Goal: Task Accomplishment & Management: Manage account settings

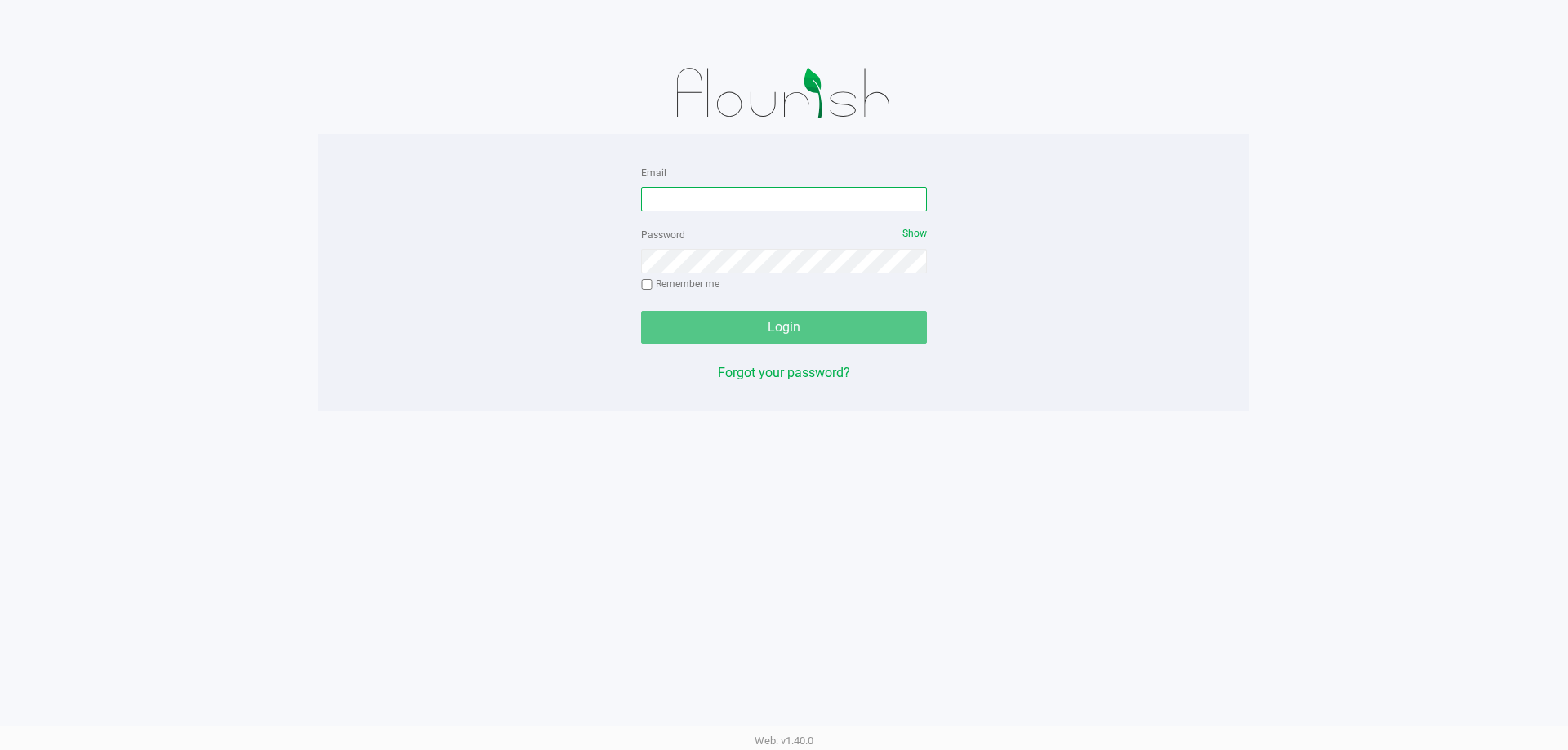
click at [700, 201] on input "Email" at bounding box center [784, 199] width 286 height 25
type input "[EMAIL_ADDRESS][DOMAIN_NAME]"
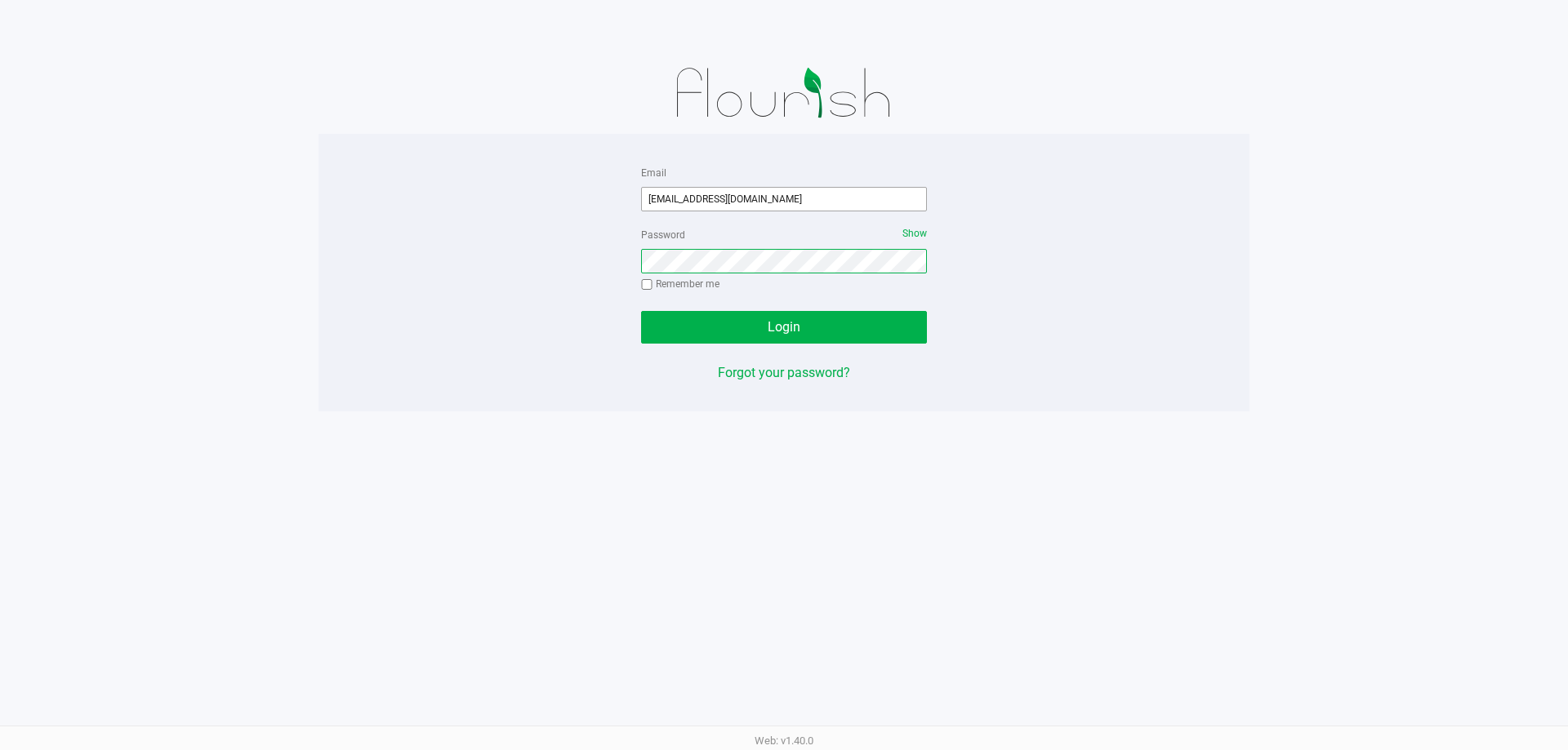
click at [641, 311] on button "Login" at bounding box center [784, 327] width 286 height 33
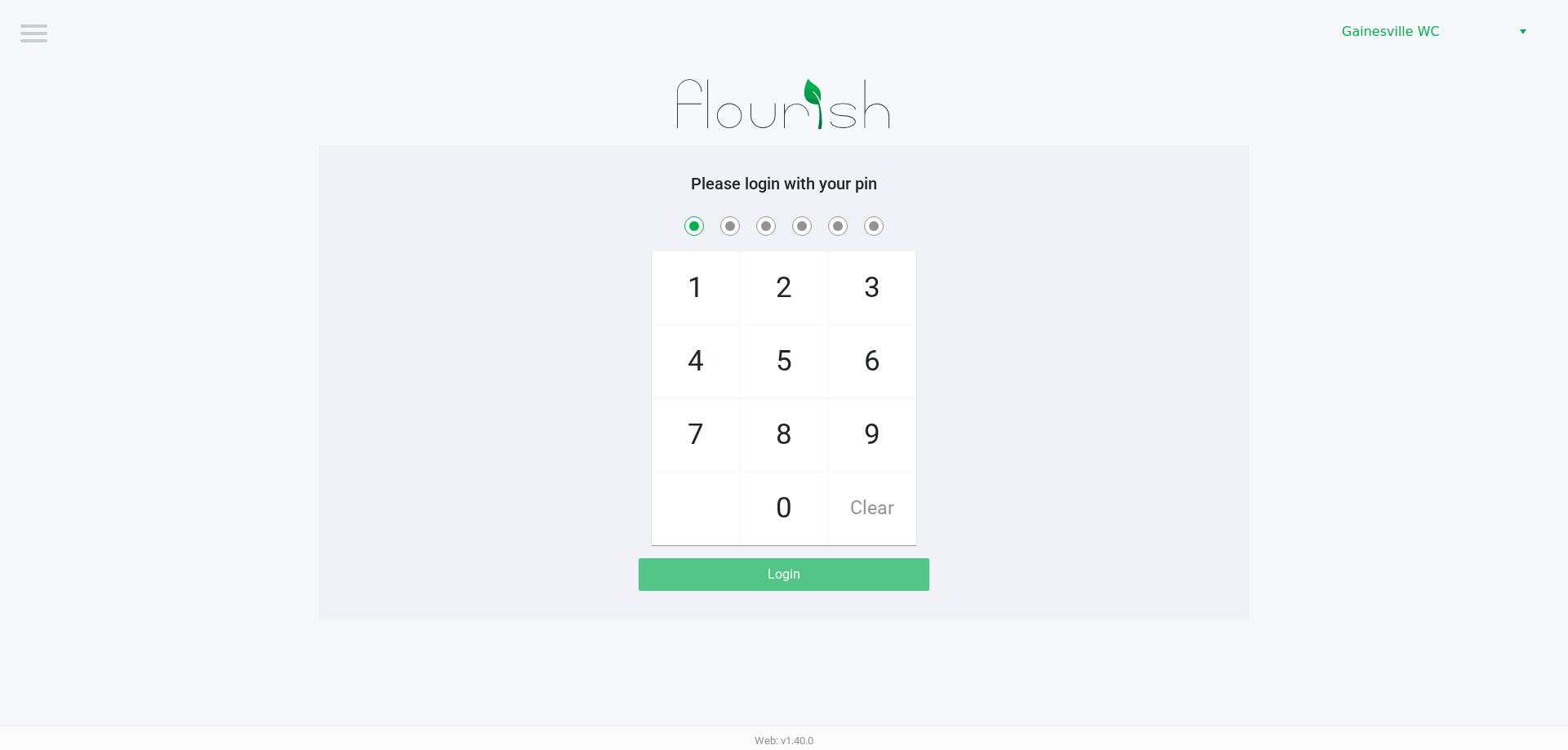
checkbox input "true"
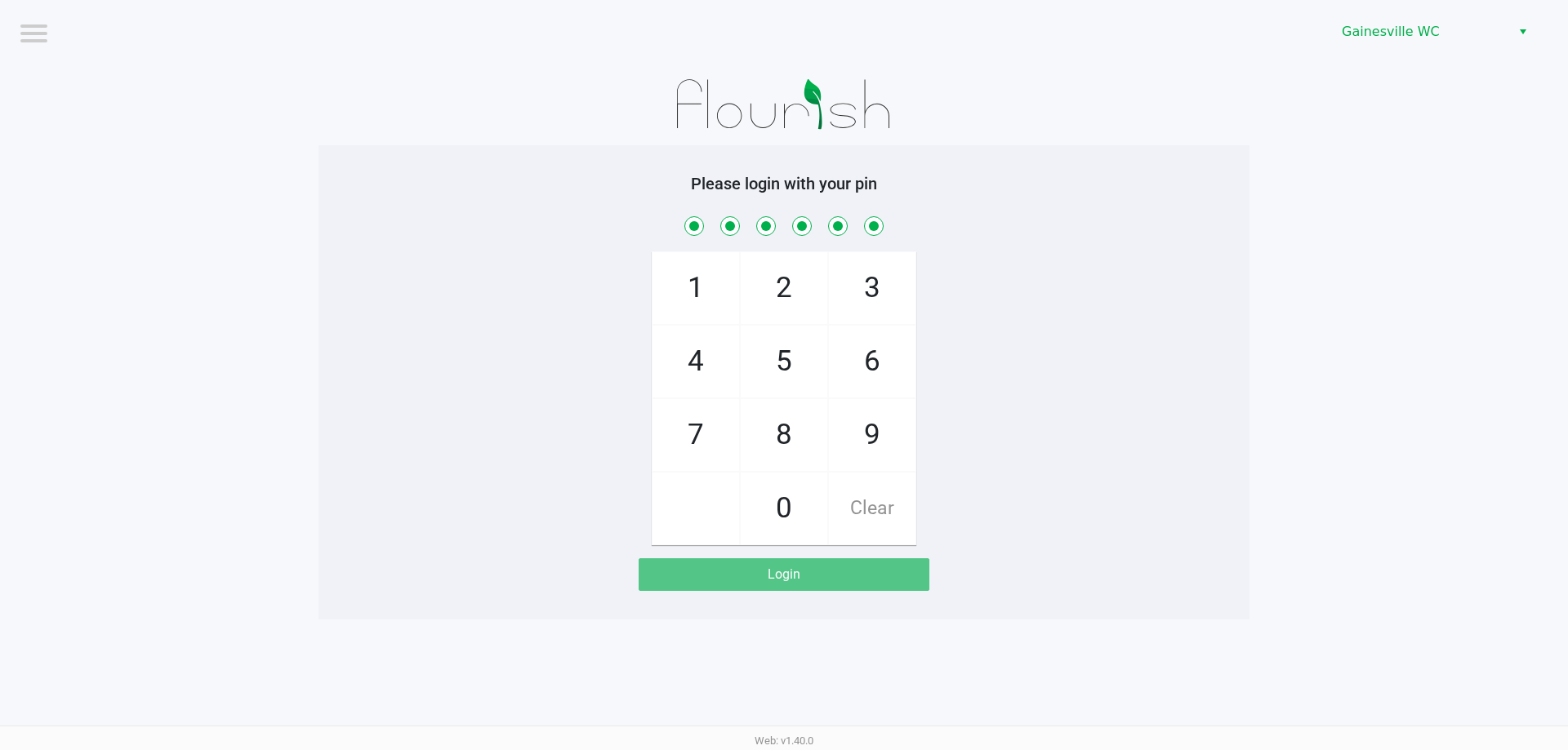
checkbox input "true"
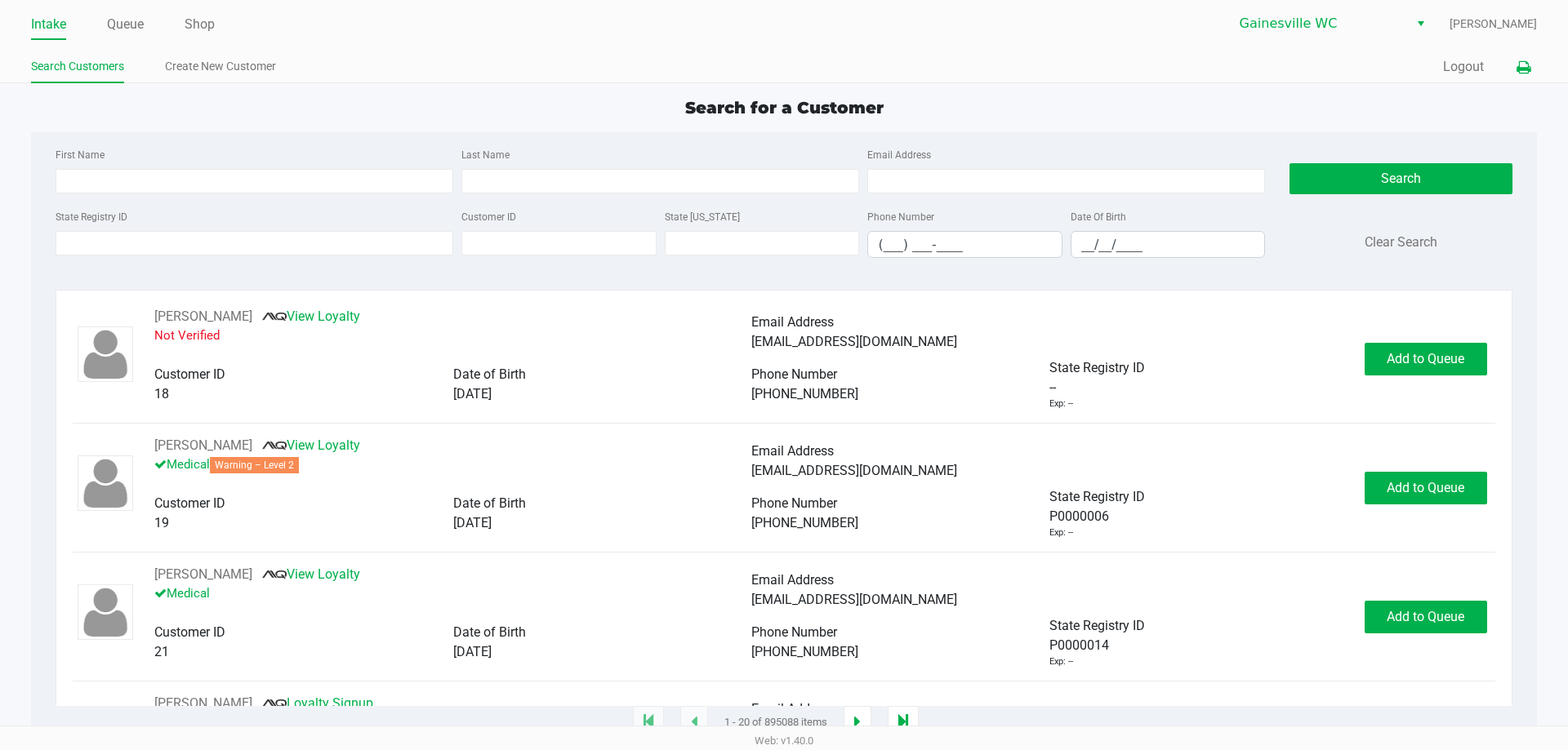
click at [1523, 64] on icon at bounding box center [1523, 67] width 14 height 11
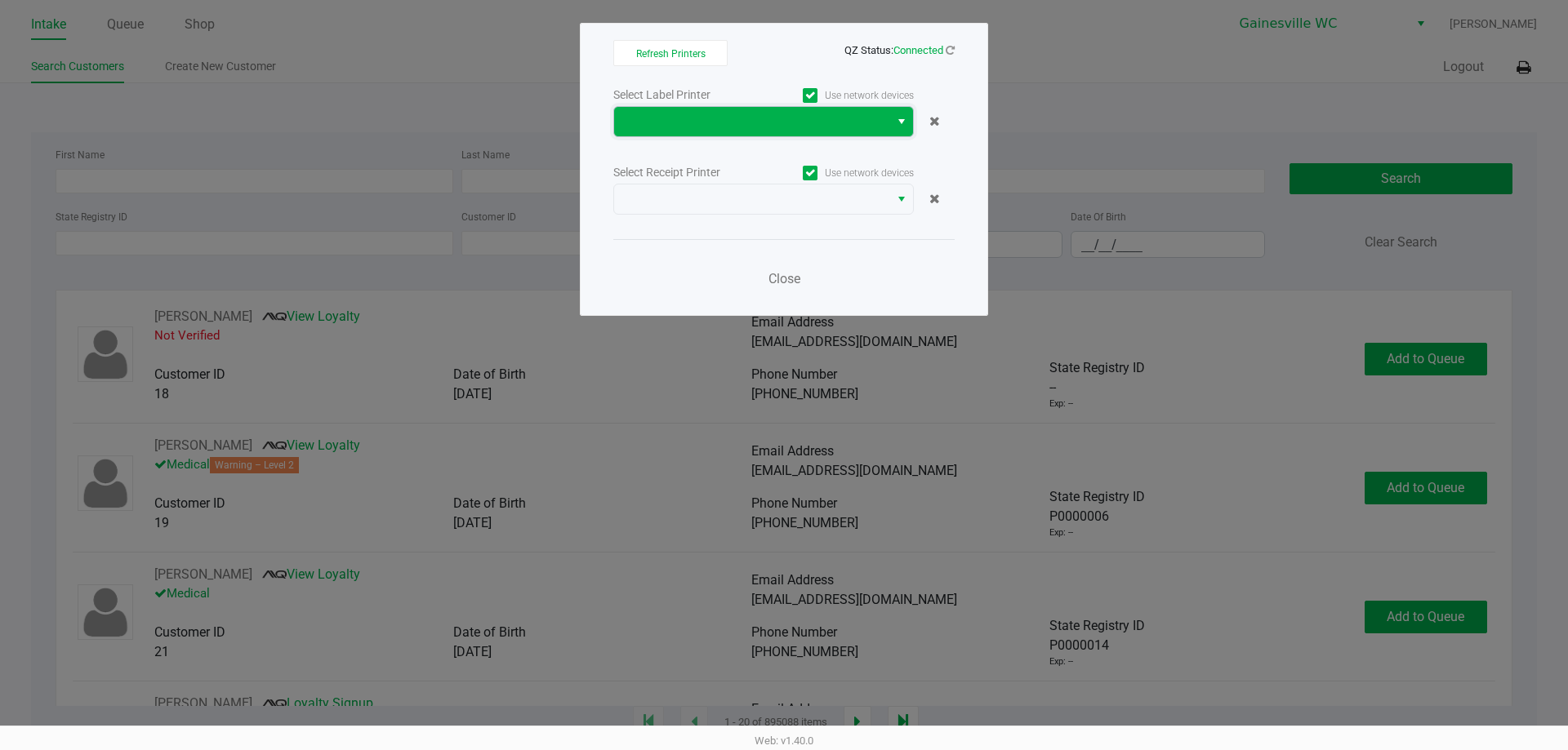
click at [703, 123] on span at bounding box center [751, 121] width 255 height 20
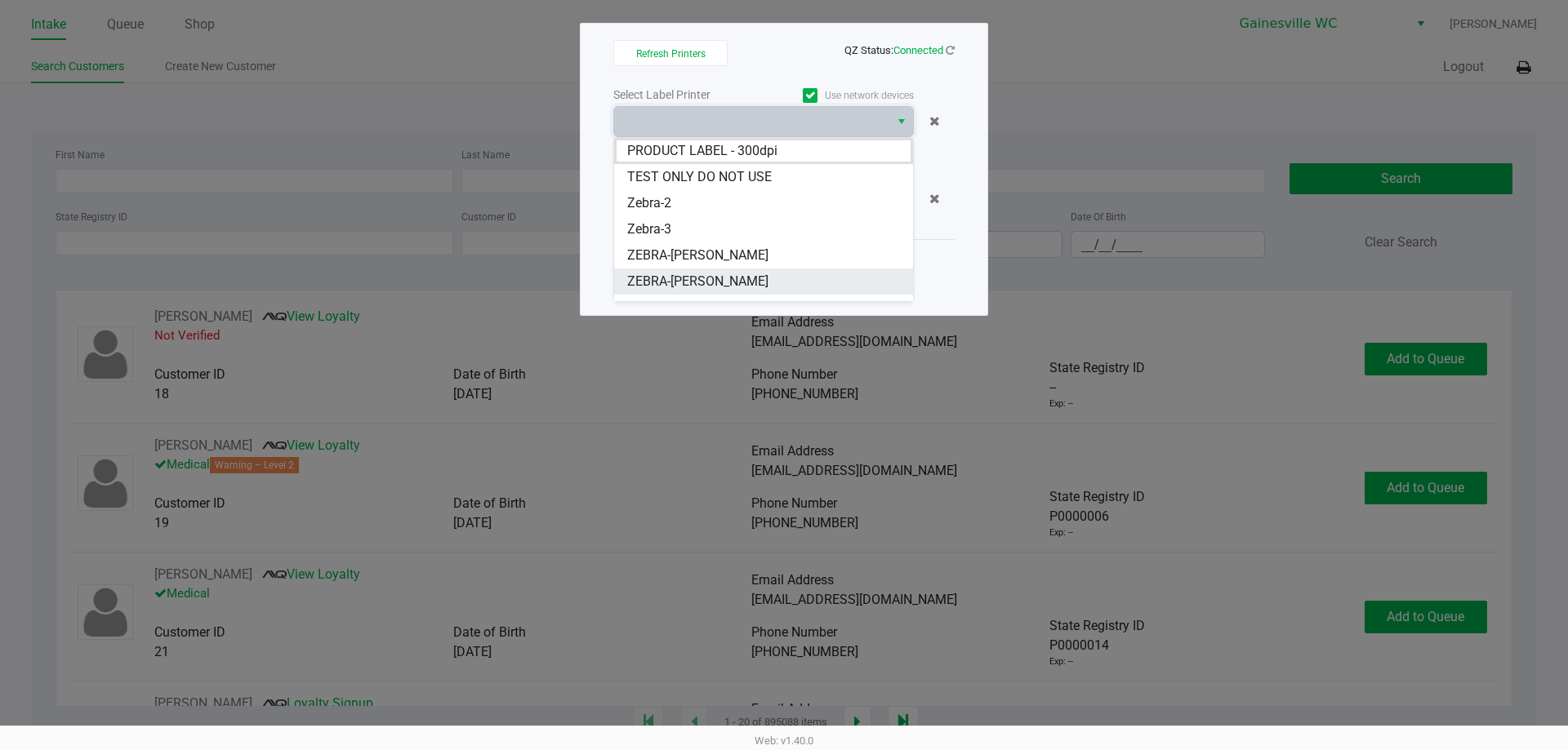
click at [706, 274] on span "ZEBRA-[PERSON_NAME]" at bounding box center [698, 281] width 141 height 20
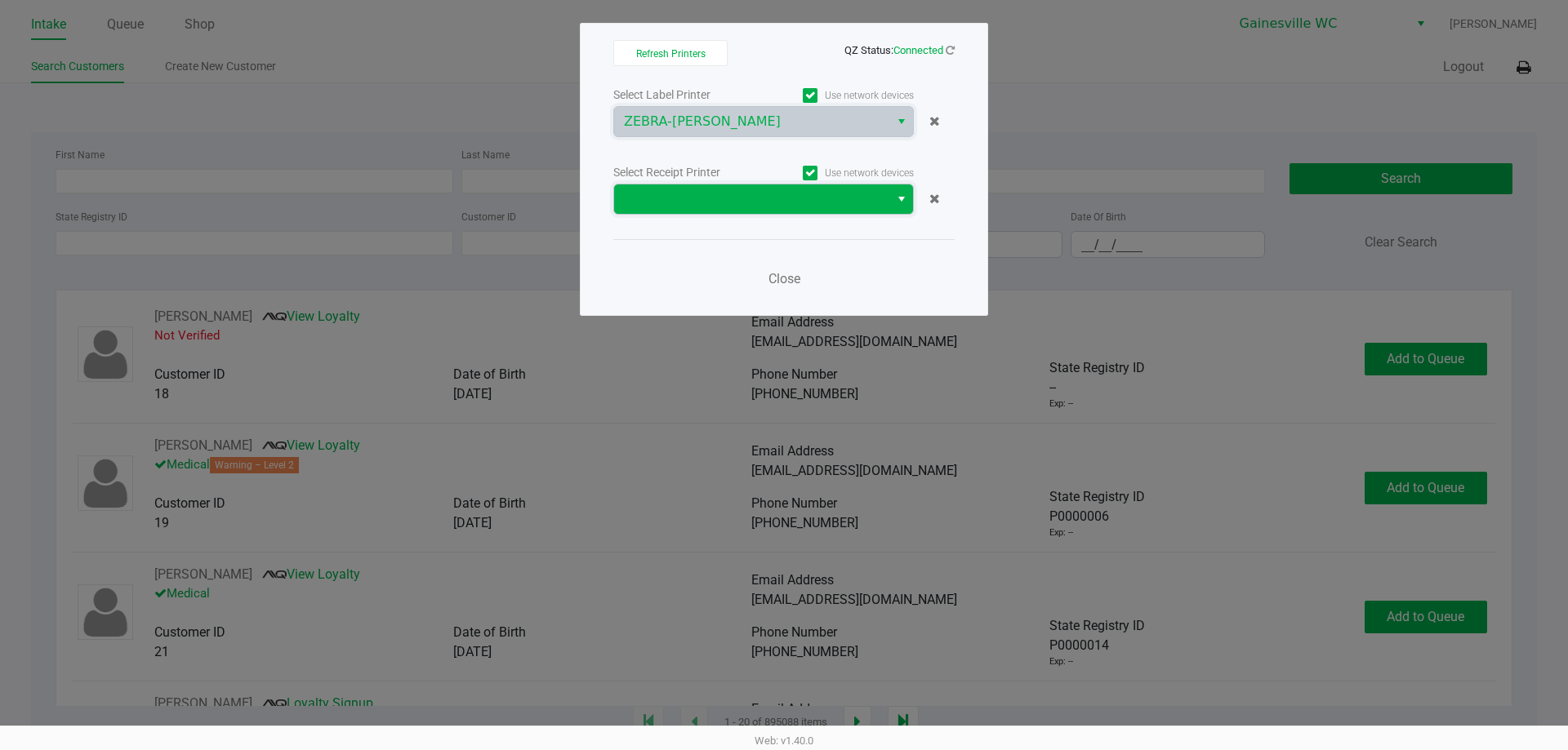
click at [723, 206] on span at bounding box center [751, 198] width 255 height 20
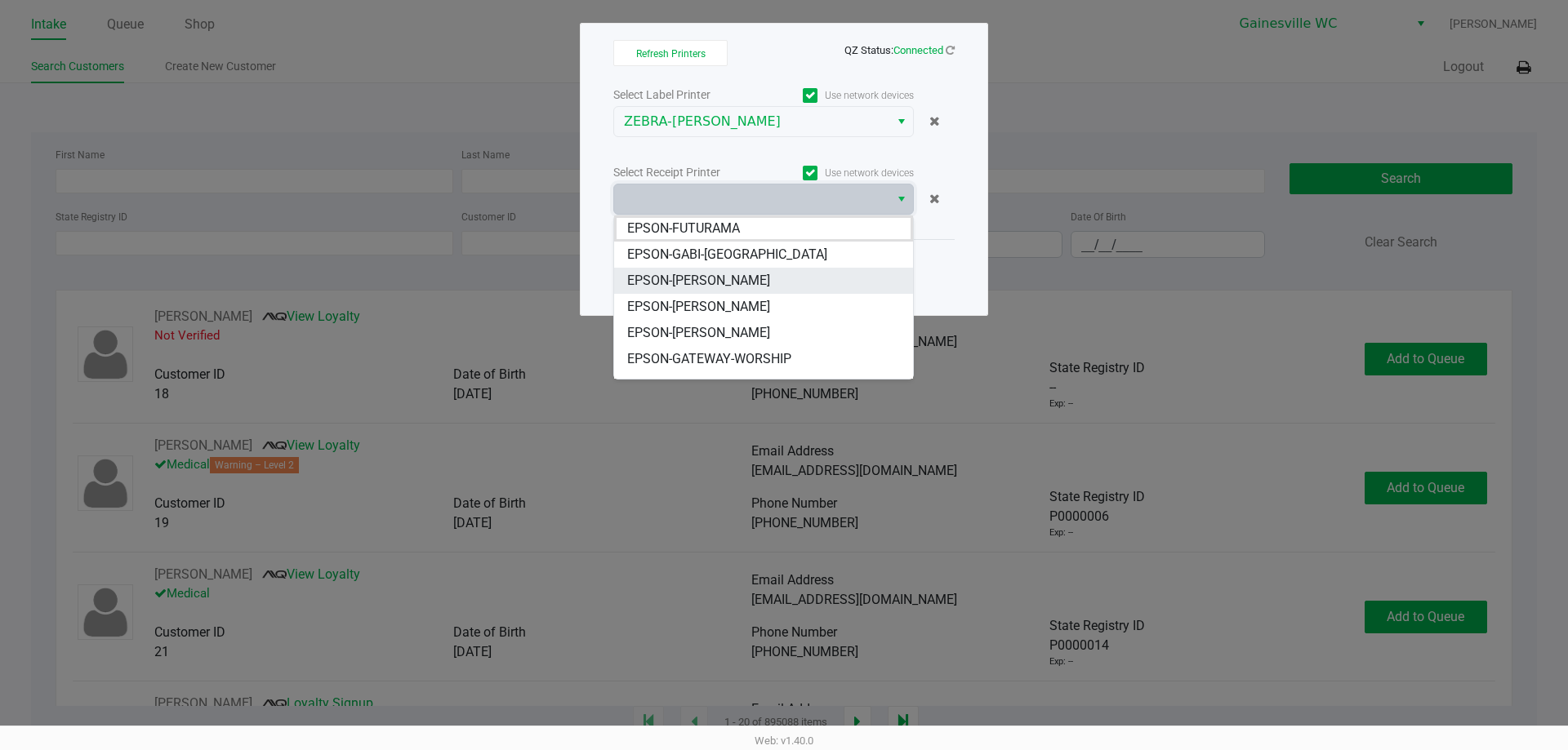
click at [735, 274] on span "EPSON-[PERSON_NAME]" at bounding box center [699, 280] width 143 height 20
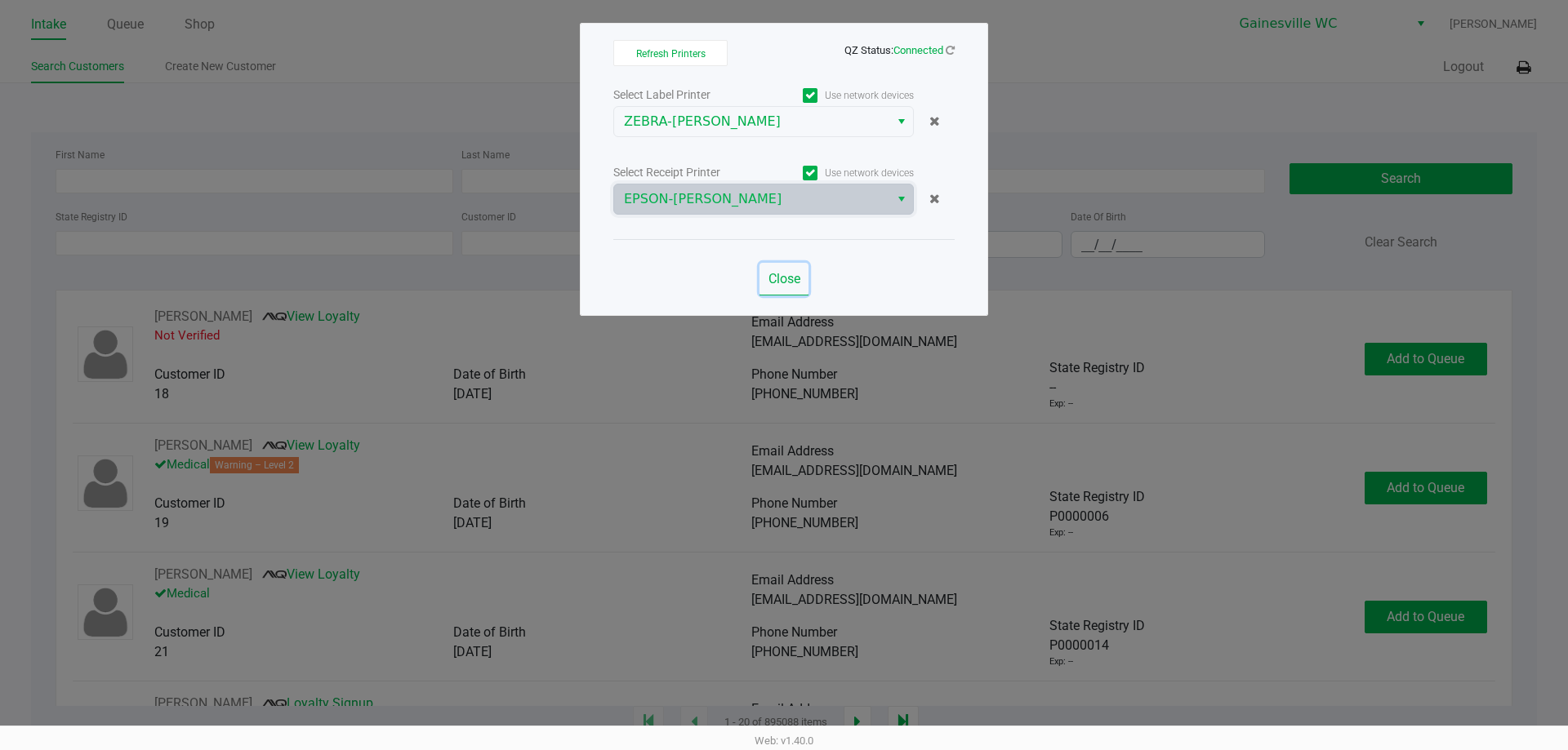
click at [777, 285] on span "Close" at bounding box center [784, 278] width 32 height 15
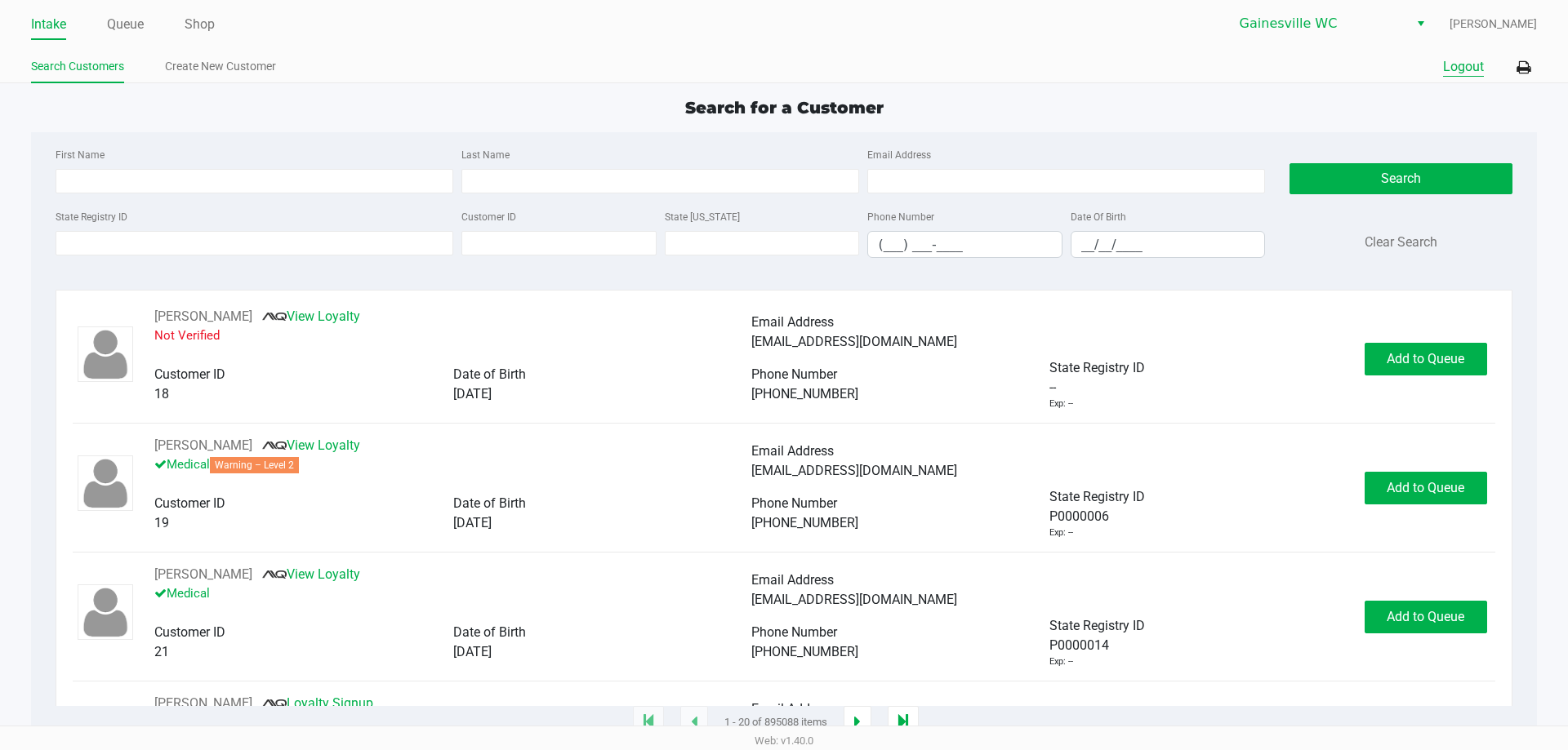
click at [1452, 64] on button "Logout" at bounding box center [1464, 67] width 41 height 20
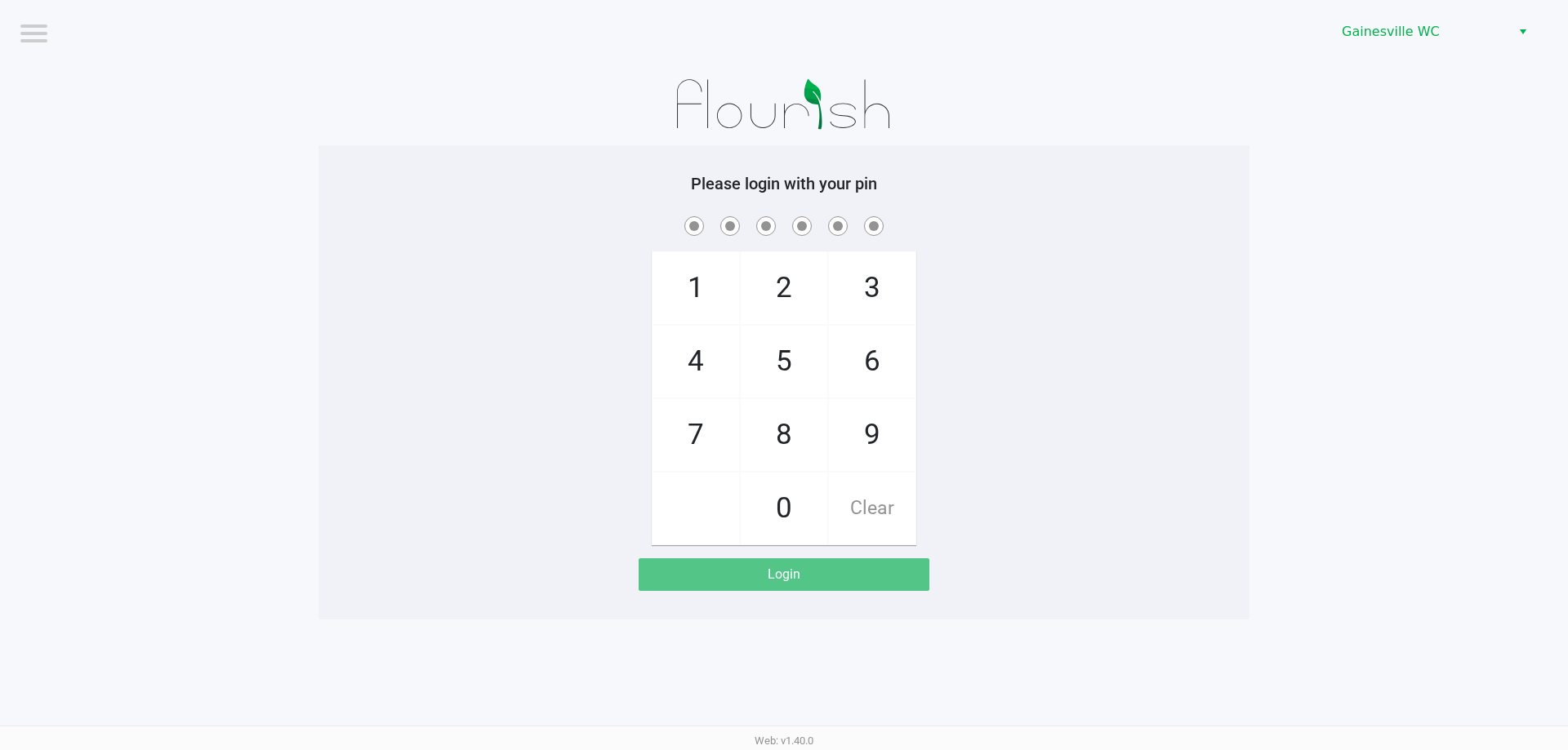
click at [409, 155] on div "Please login with your pin 1 4 7 2 5 8 0 3 6 9 Clear Login" at bounding box center [784, 382] width 931 height 474
